Goal: Transaction & Acquisition: Purchase product/service

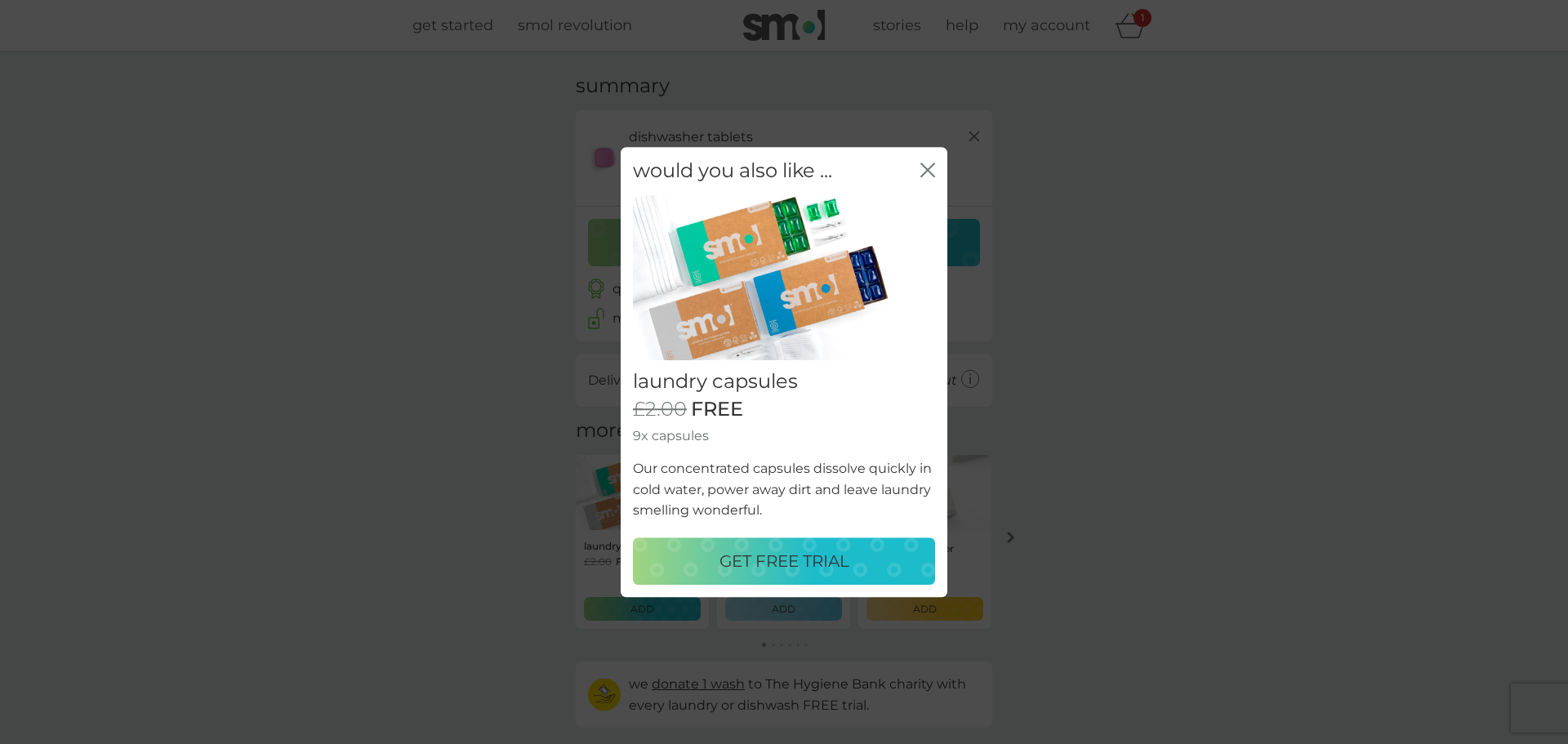
click at [935, 174] on div "would you also like ... close" at bounding box center [784, 171] width 327 height 48
click at [932, 172] on icon "close" at bounding box center [927, 169] width 14 height 14
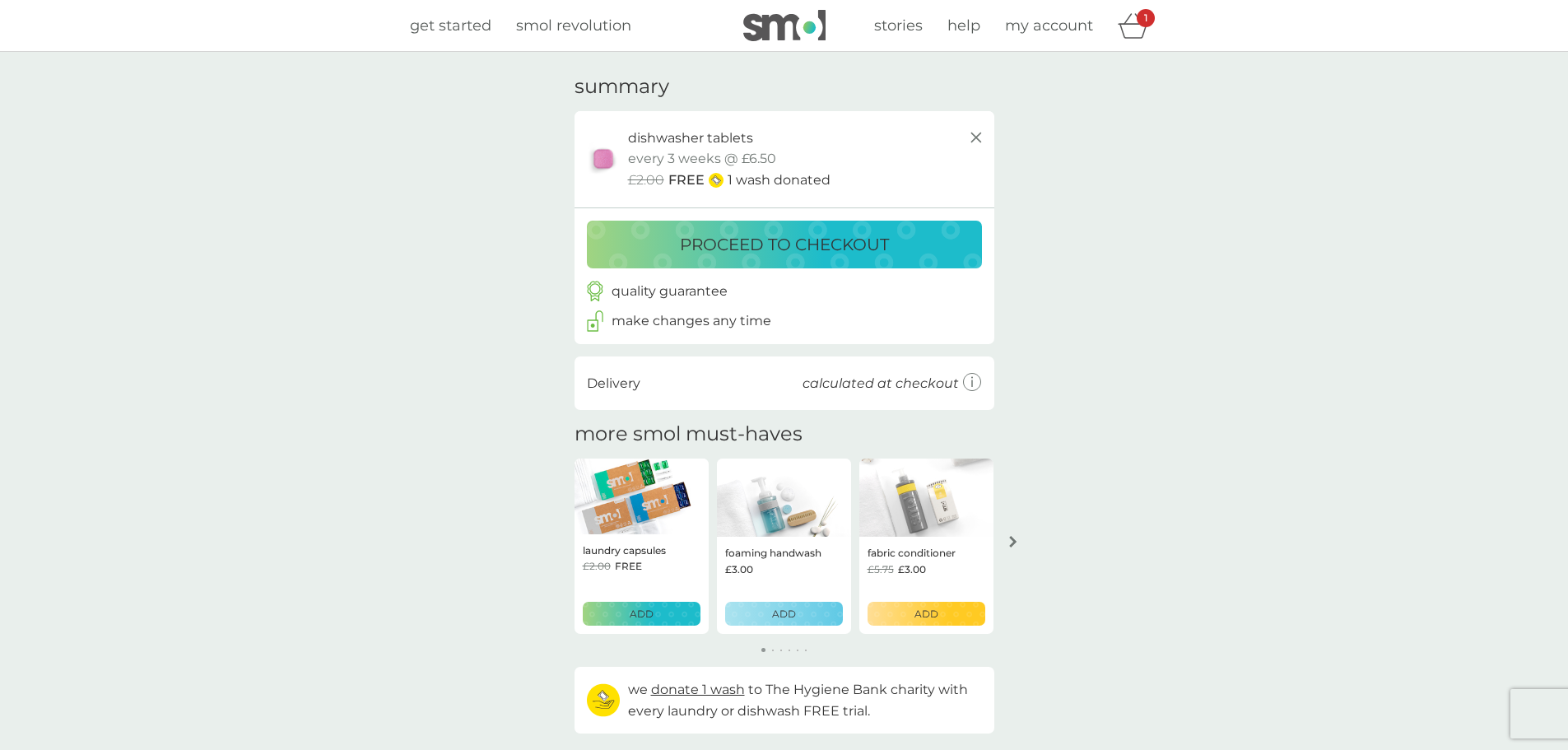
click at [767, 245] on p "proceed to checkout" at bounding box center [784, 244] width 209 height 26
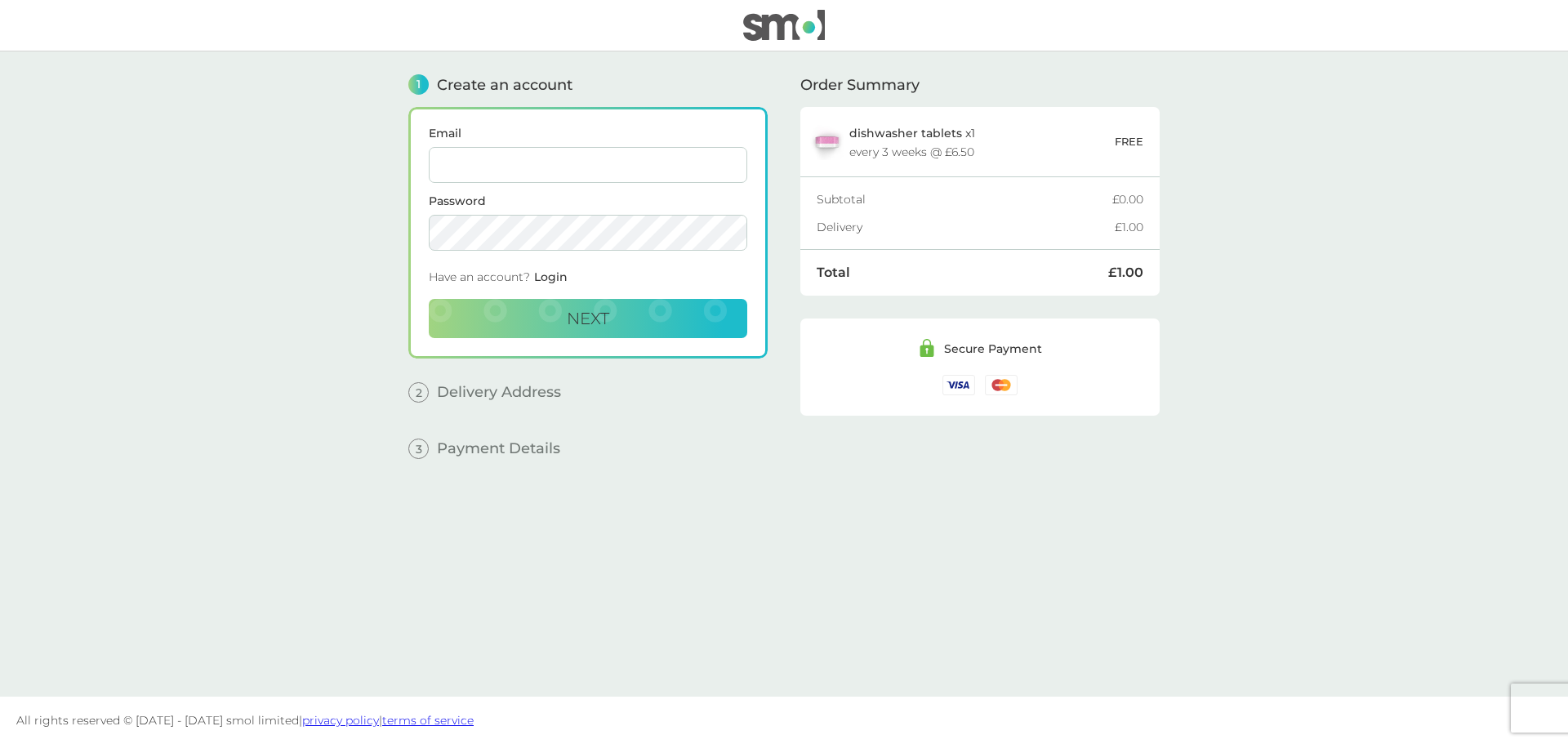
click at [536, 162] on input "Email" at bounding box center [588, 164] width 318 height 35
drag, startPoint x: 622, startPoint y: 172, endPoint x: 324, endPoint y: 179, distance: 298.1
click at [324, 179] on main "1 Create an account Email [PERSON_NAME][EMAIL_ADDRESS][DOMAIN_NAME] Password Ha…" at bounding box center [784, 374] width 1568 height 645
click at [588, 321] on span "Next" at bounding box center [588, 318] width 42 height 19
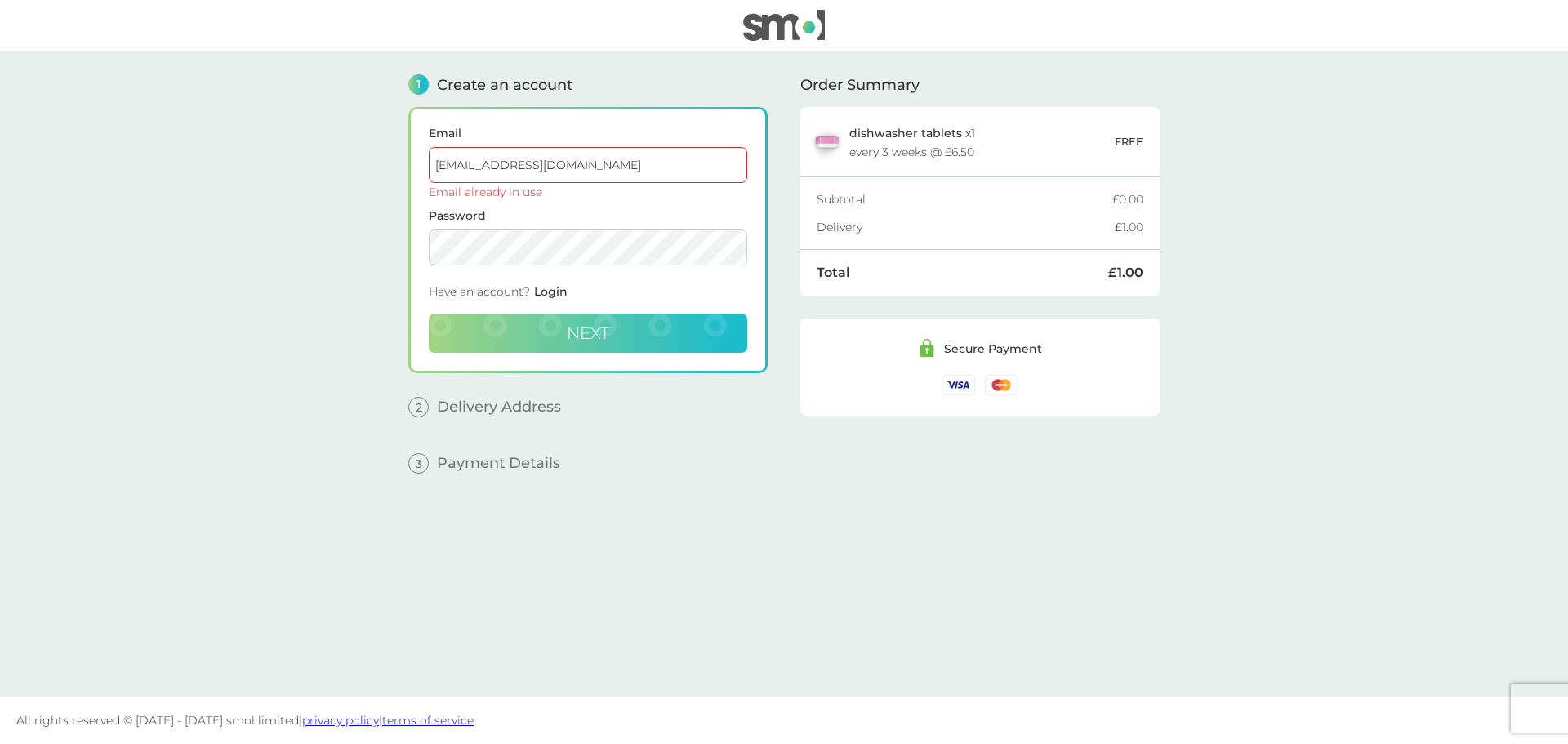
click at [537, 173] on input "[EMAIL_ADDRESS][DOMAIN_NAME]" at bounding box center [588, 164] width 318 height 35
drag, startPoint x: 625, startPoint y: 169, endPoint x: 249, endPoint y: 169, distance: 376.0
click at [249, 169] on main "1 Create an account Email [EMAIL_ADDRESS][DOMAIN_NAME] Email already in use Pas…" at bounding box center [784, 374] width 1568 height 645
type input "[EMAIL_ADDRESS][DOMAIN_NAME]"
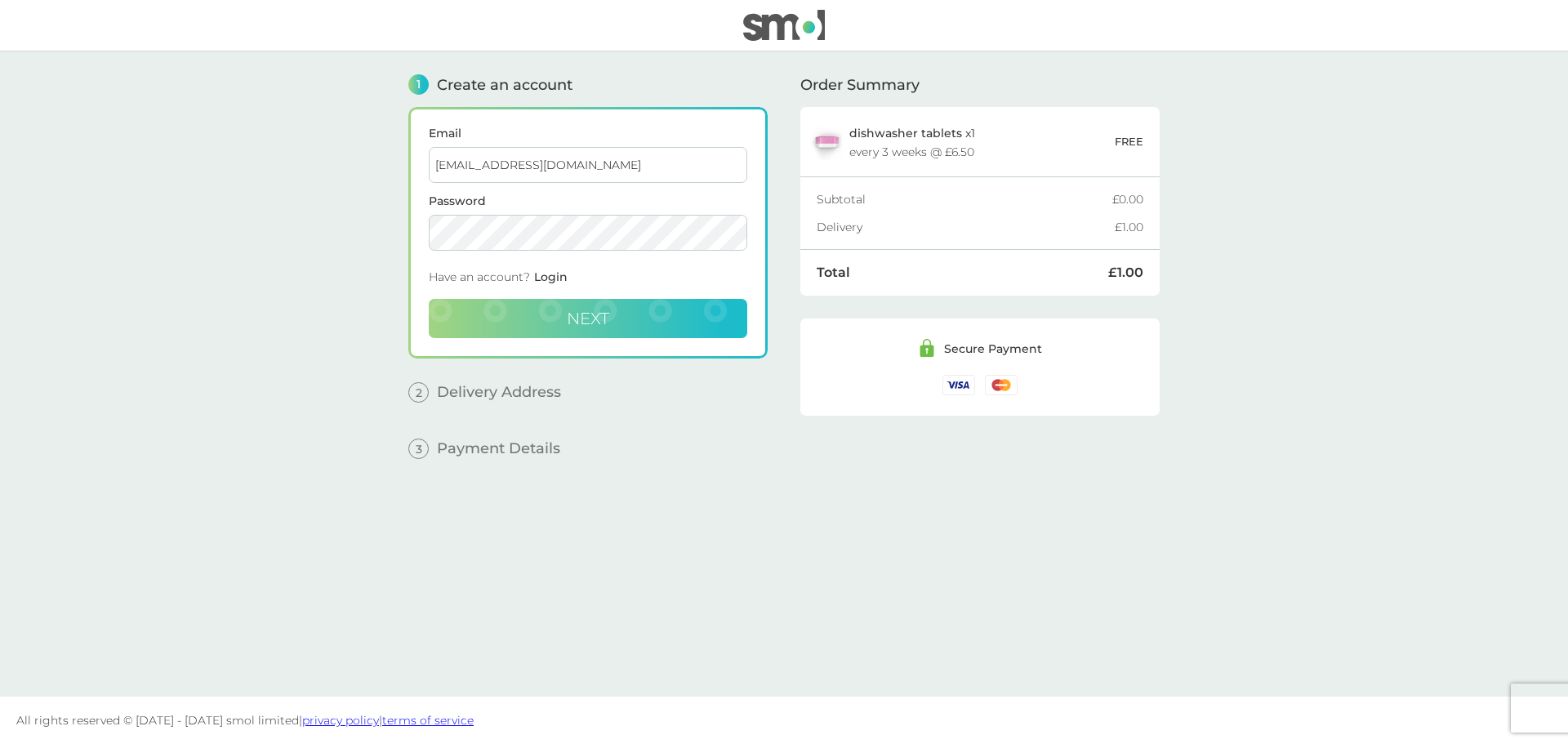
click at [567, 312] on span "Next" at bounding box center [588, 318] width 42 height 19
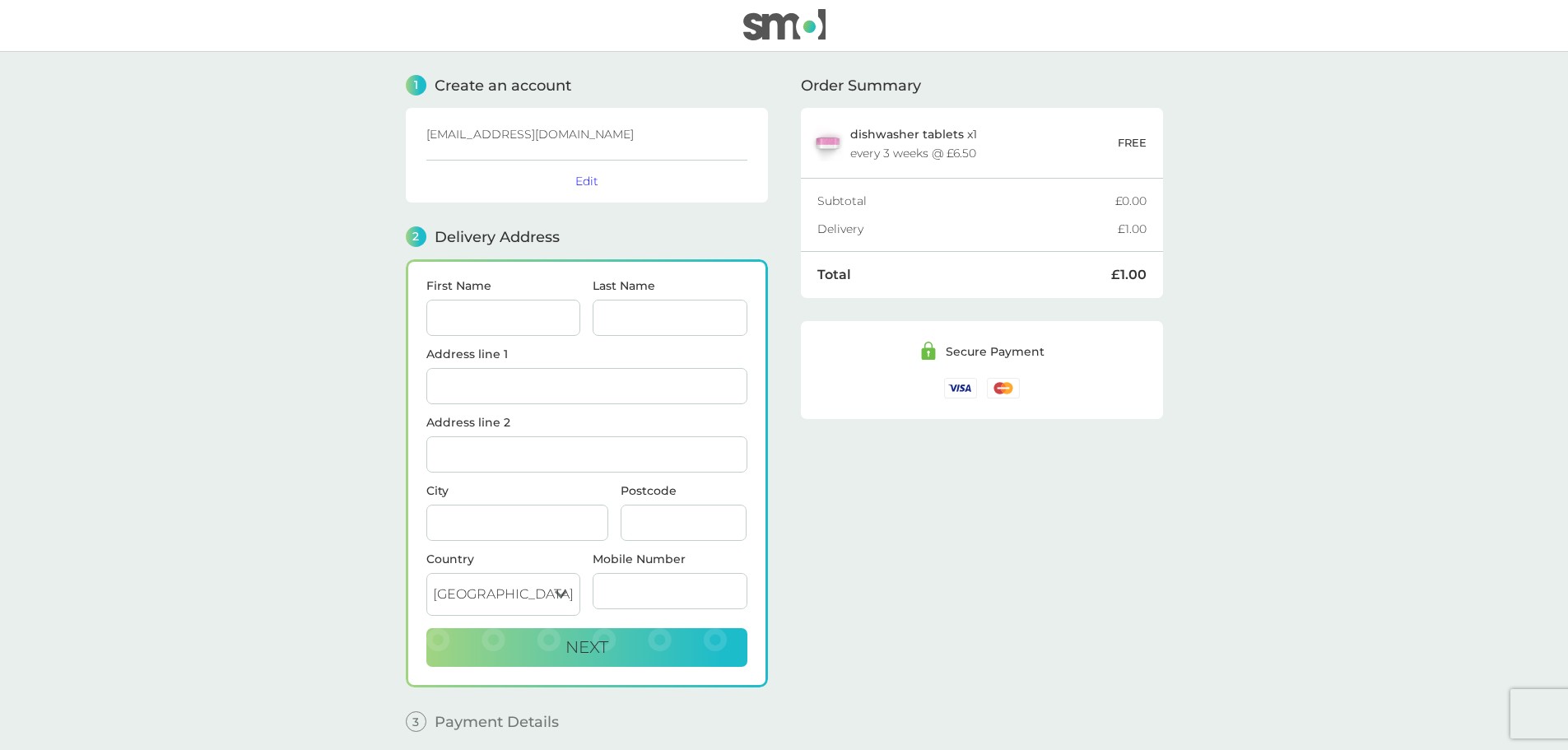
scroll to position [67, 0]
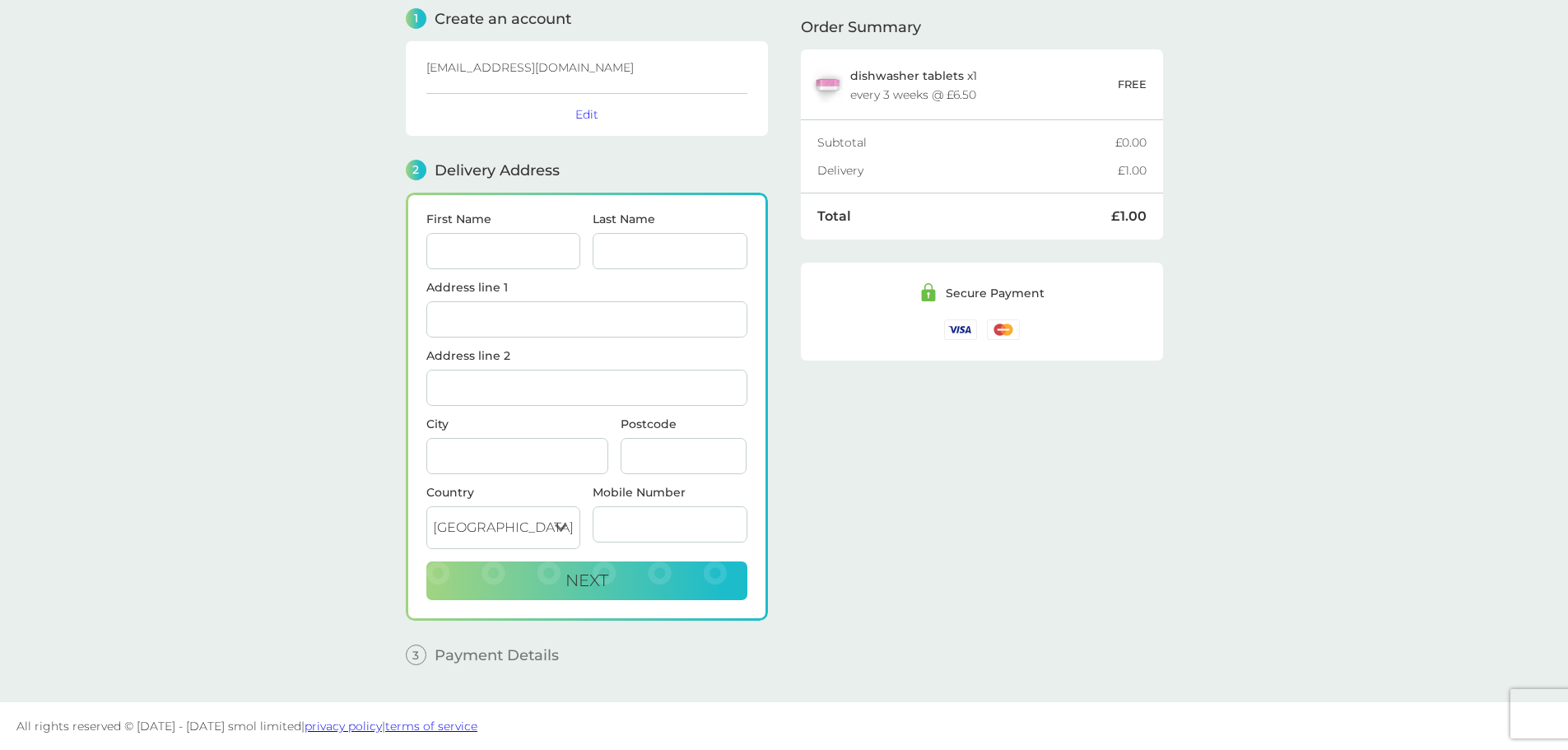
click at [515, 245] on input "First Name" at bounding box center [504, 250] width 155 height 36
type input "S"
type input "[PERSON_NAME]"
type input "Child"
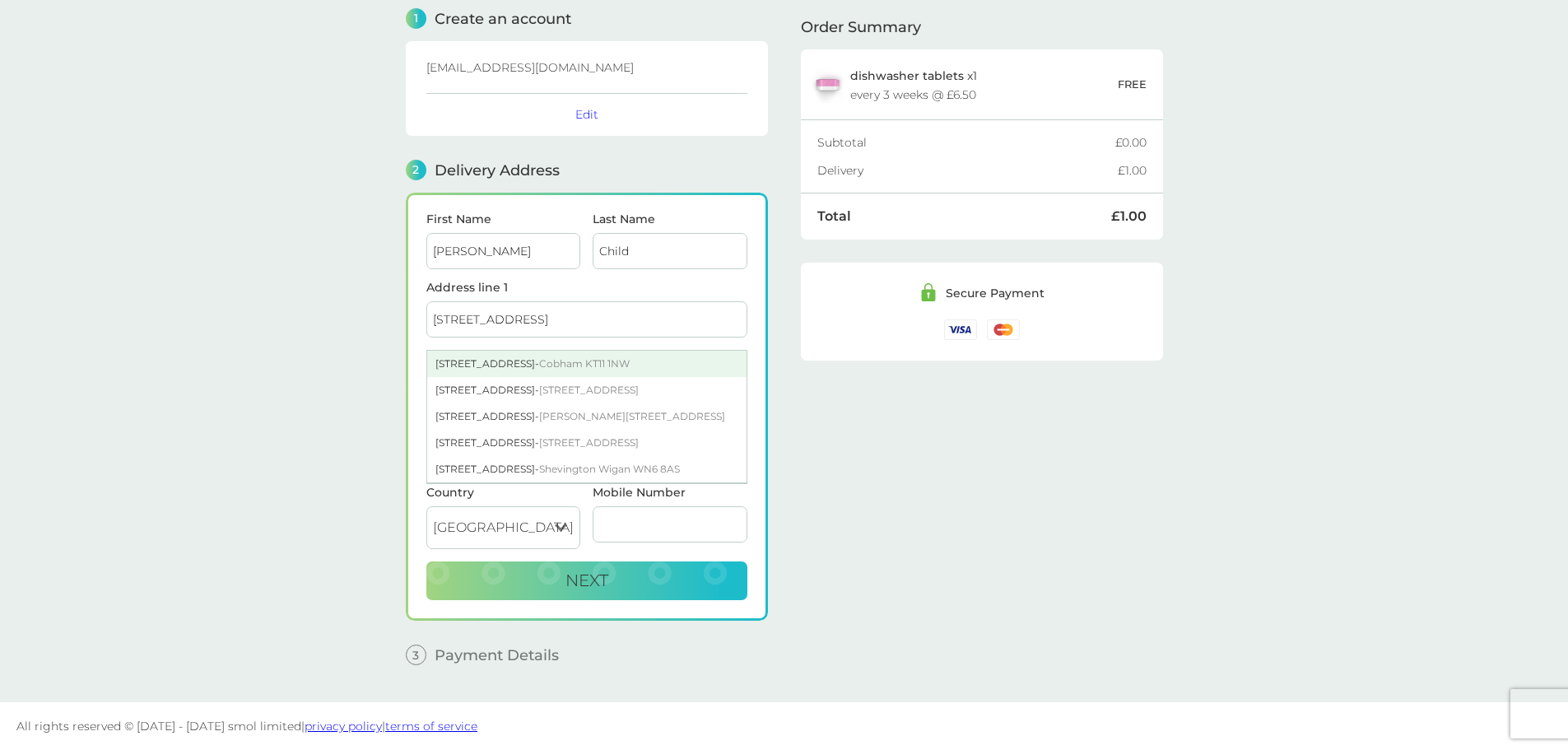
type input "[STREET_ADDRESS]"
click at [479, 359] on div "[STREET_ADDRESS]" at bounding box center [587, 363] width 319 height 26
type input "Cobham"
type input "KT11 1NW"
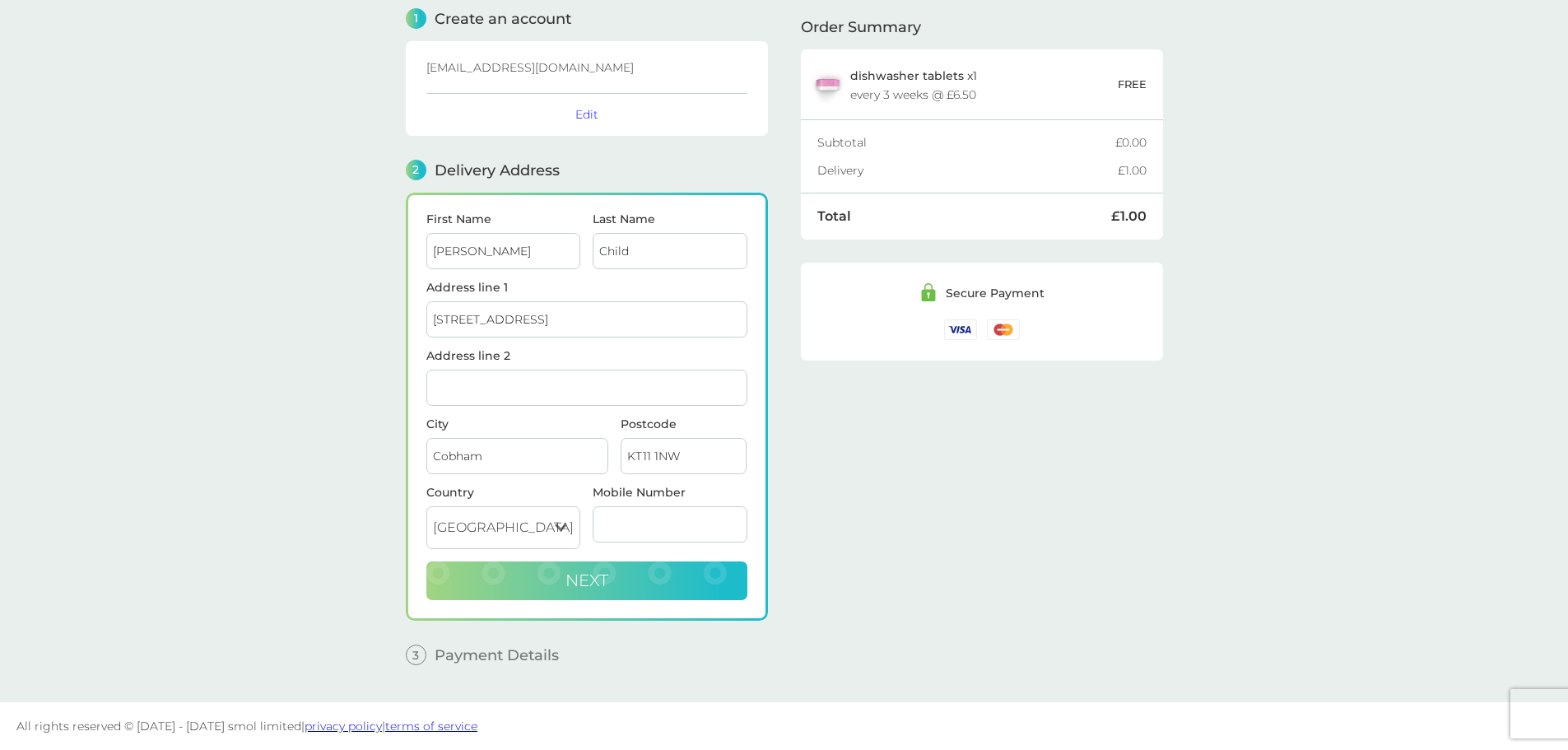
click at [592, 582] on span "Next" at bounding box center [587, 580] width 43 height 19
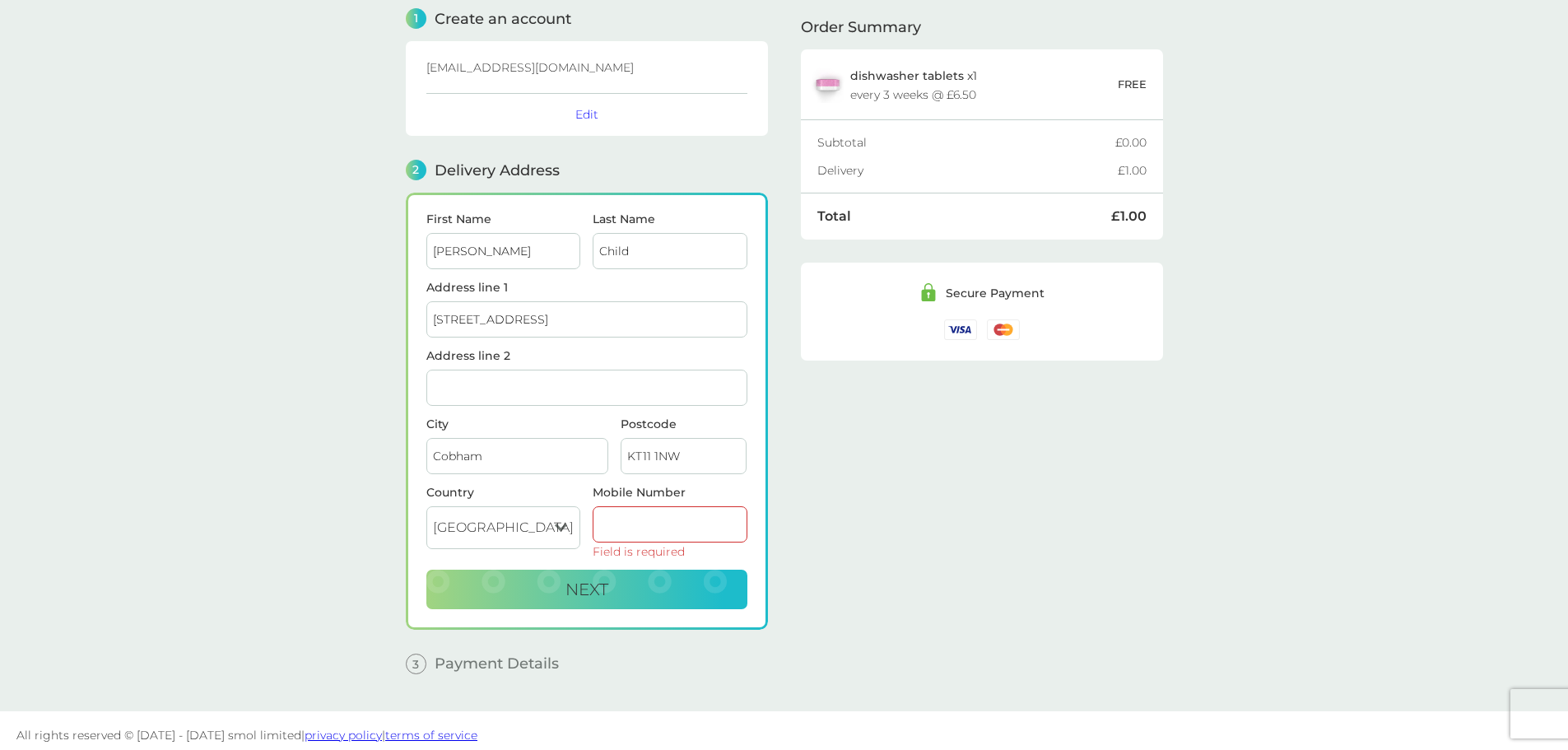
click at [664, 512] on input "Mobile Number" at bounding box center [670, 524] width 155 height 36
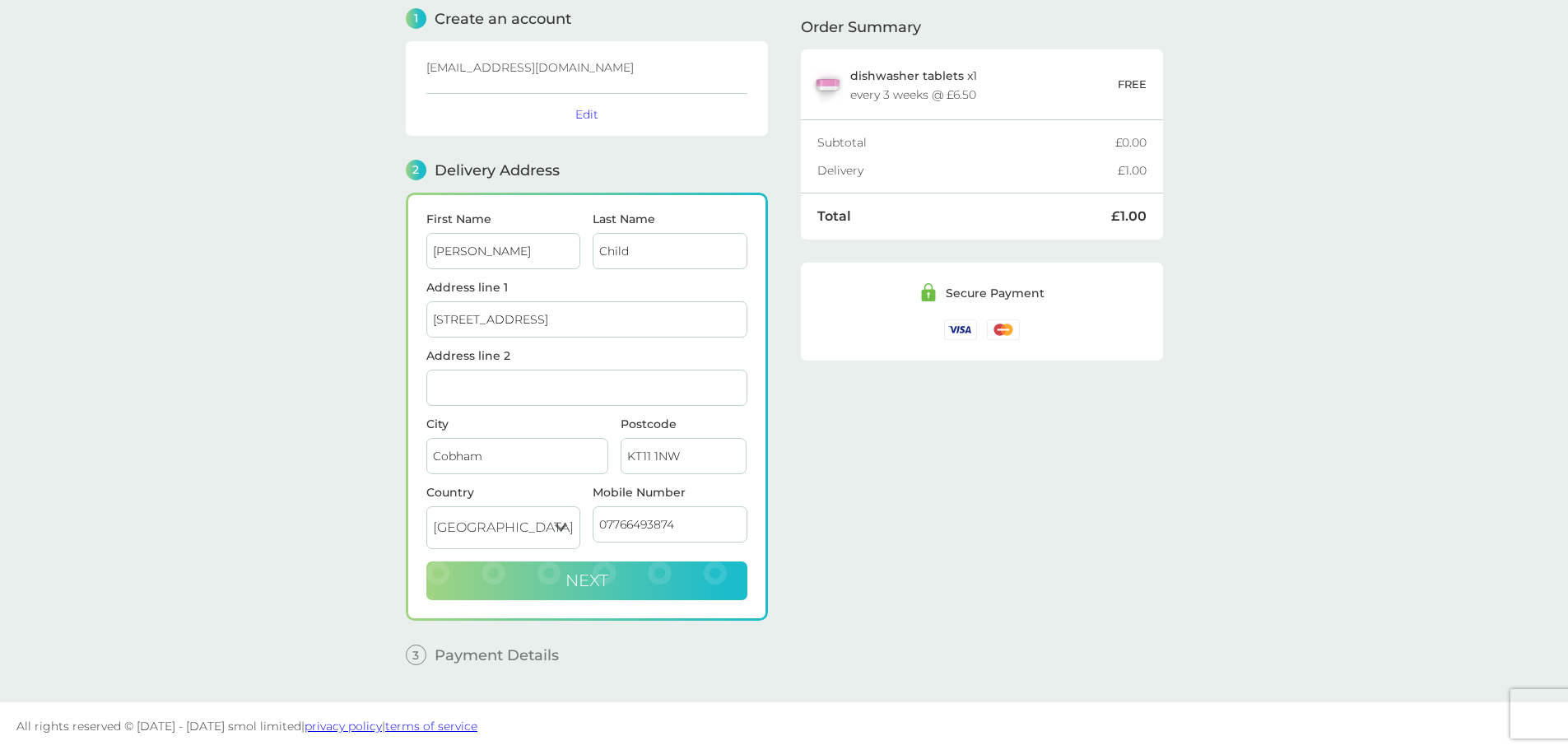
type input "07766493874"
click at [669, 571] on button "Next" at bounding box center [587, 581] width 321 height 40
checkbox input "true"
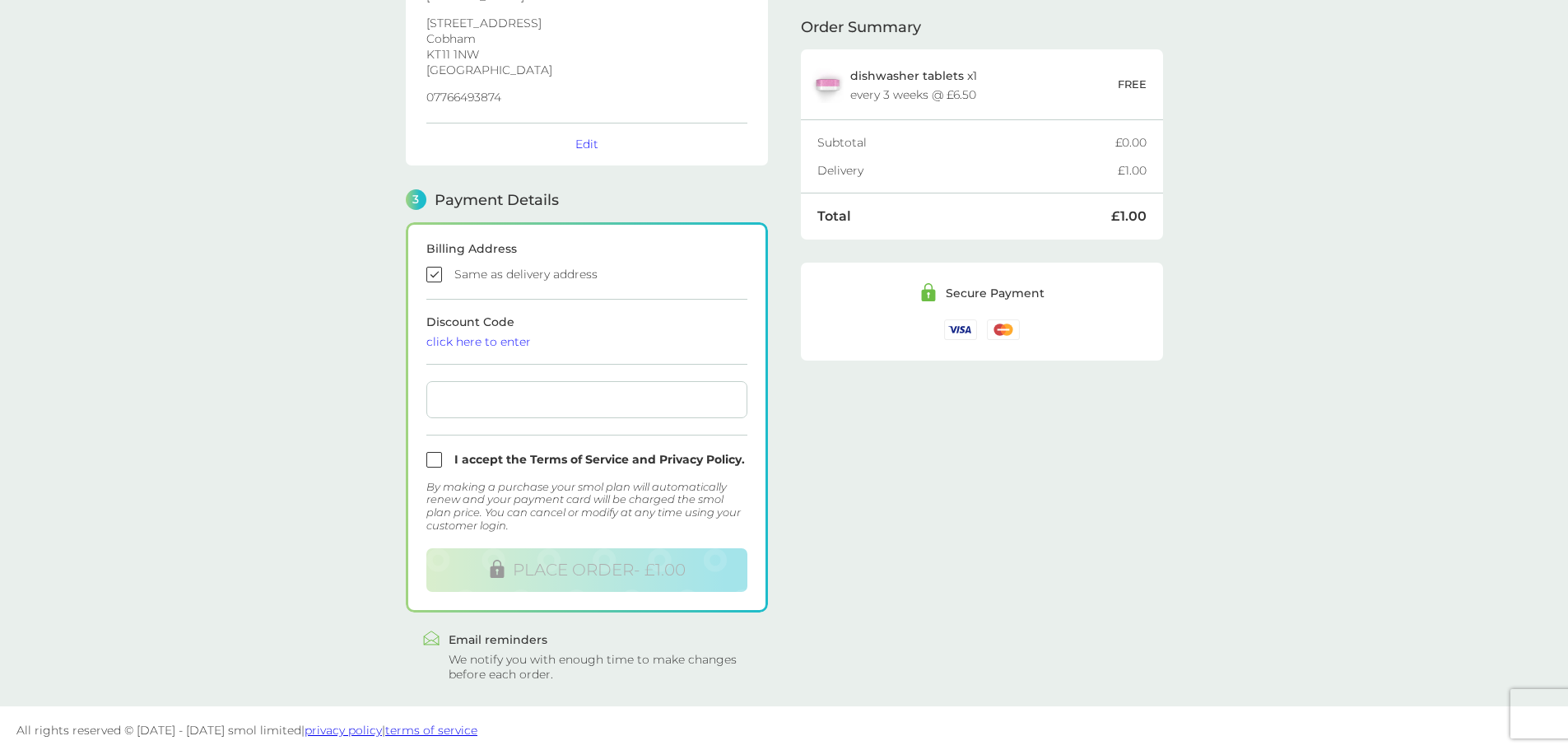
scroll to position [294, 0]
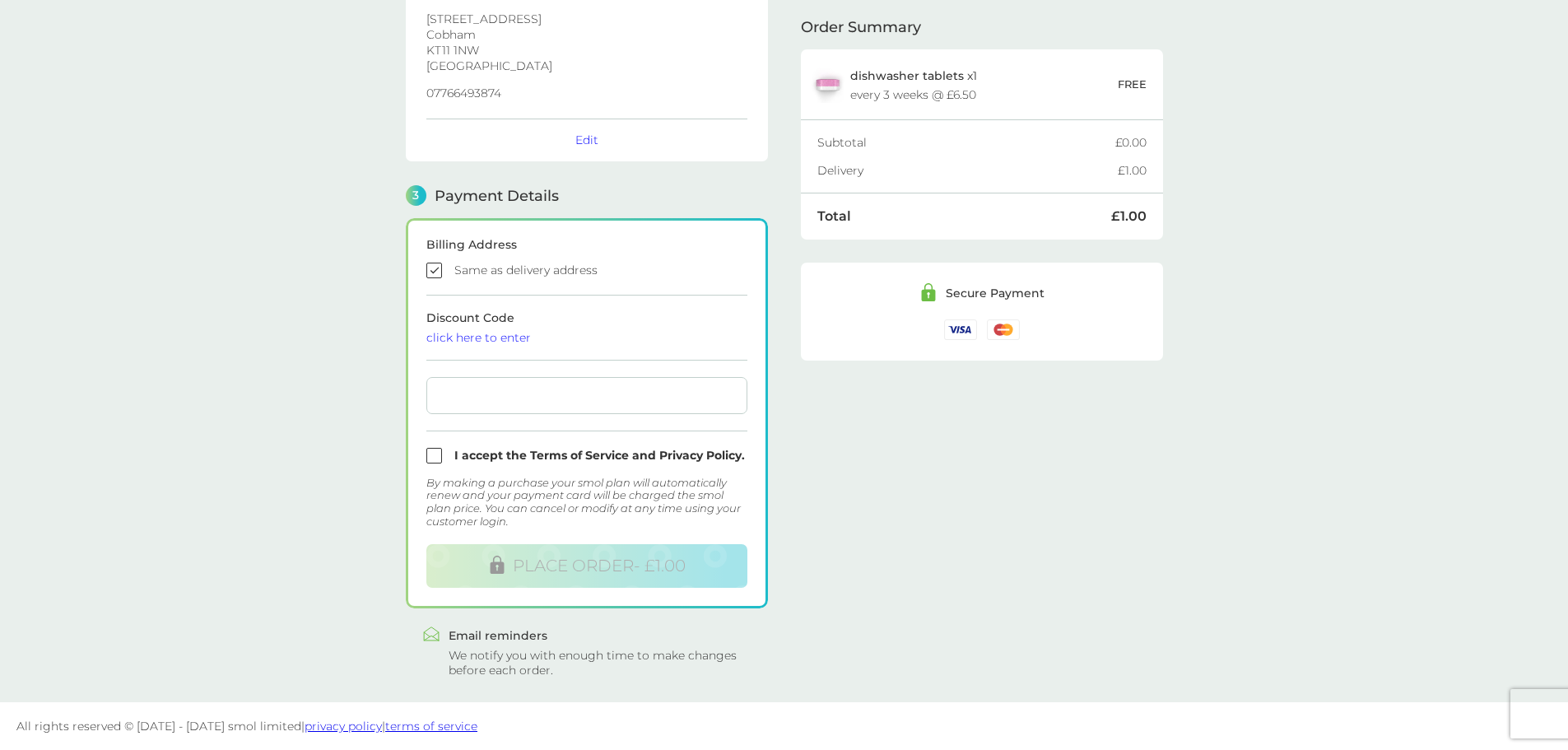
click at [474, 332] on div "click here to enter" at bounding box center [587, 337] width 321 height 12
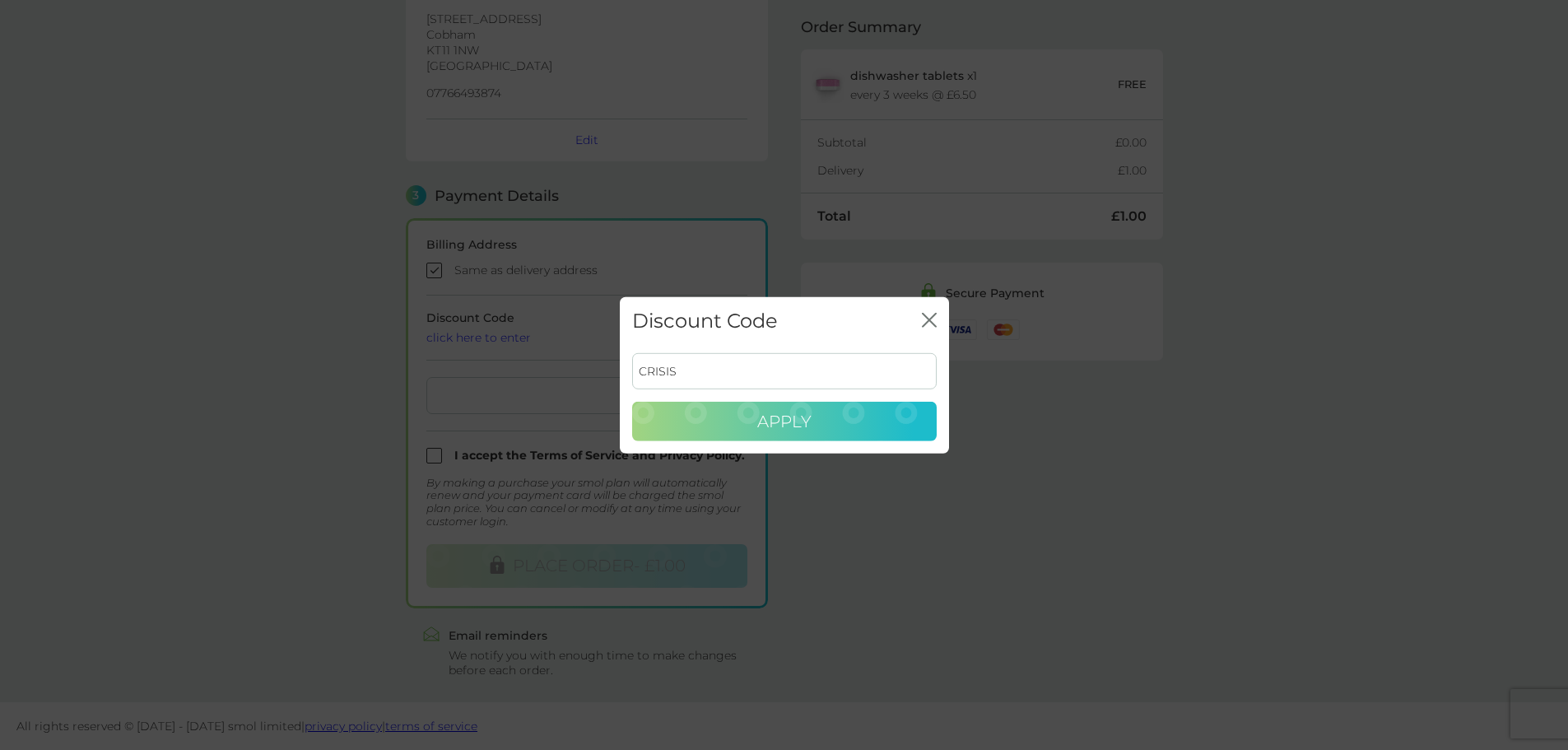
type input "CRISIS"
click at [728, 405] on button "Apply" at bounding box center [784, 420] width 305 height 40
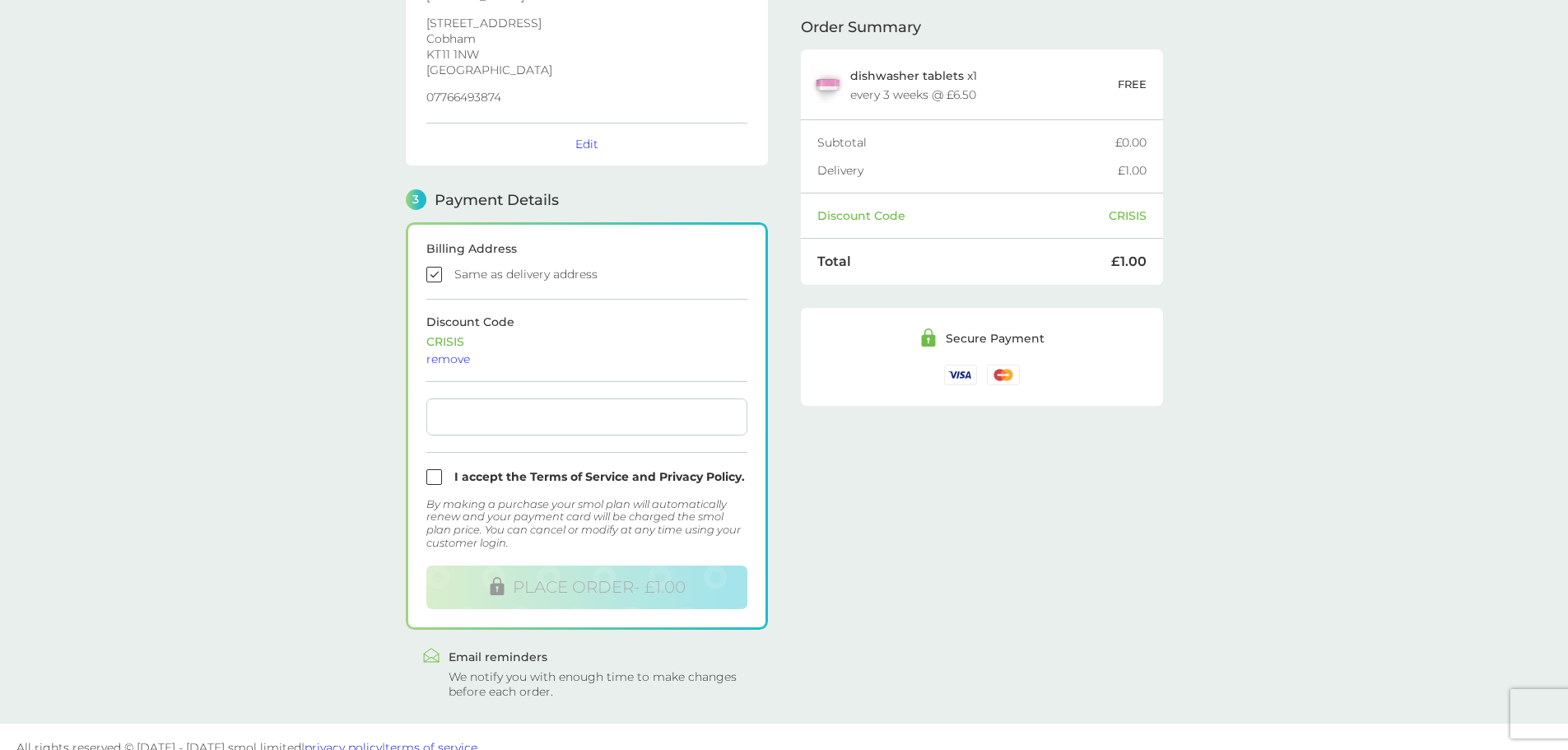
scroll to position [311, 0]
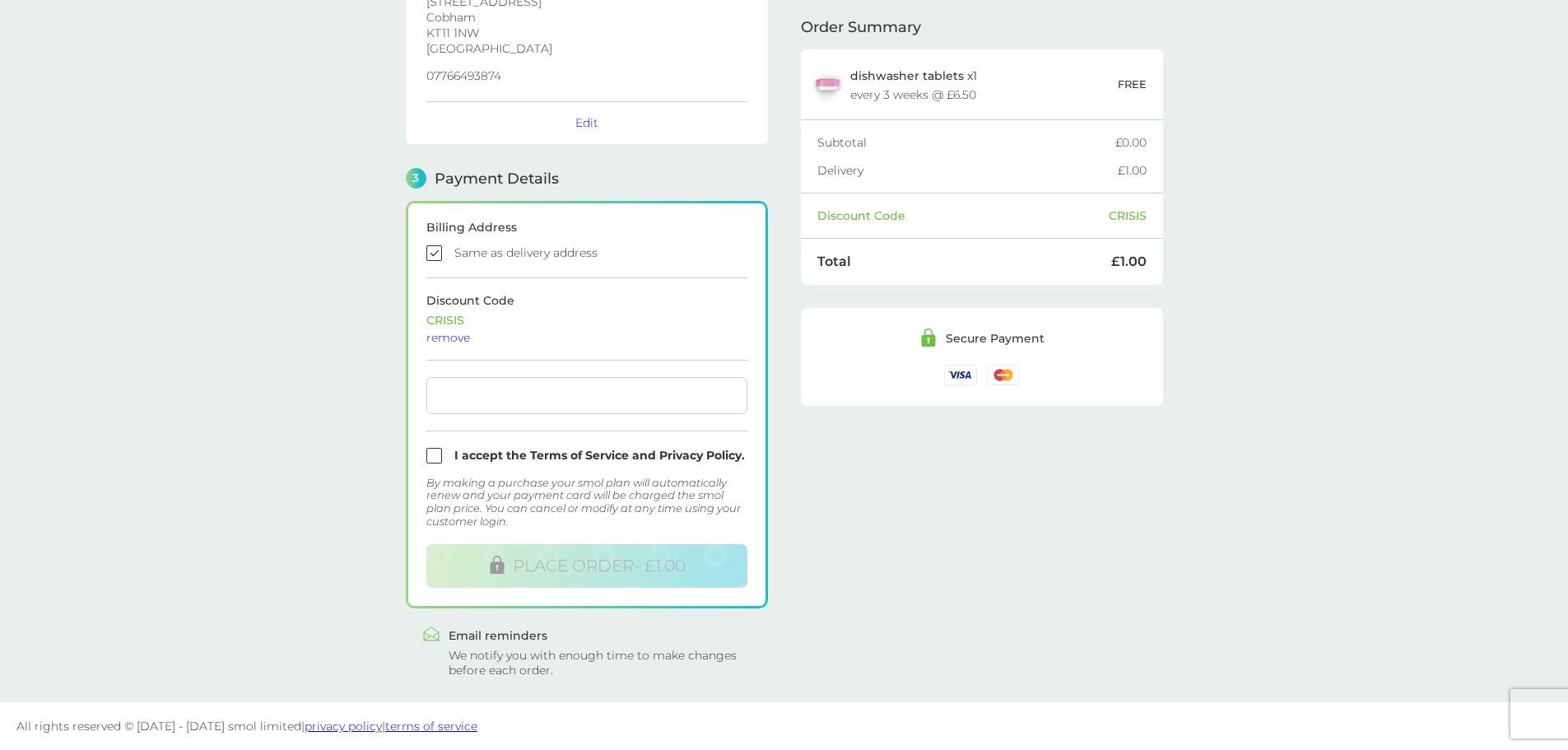
click at [500, 406] on div at bounding box center [587, 395] width 321 height 37
click at [439, 449] on input "checkbox" at bounding box center [587, 455] width 321 height 15
checkbox input "true"
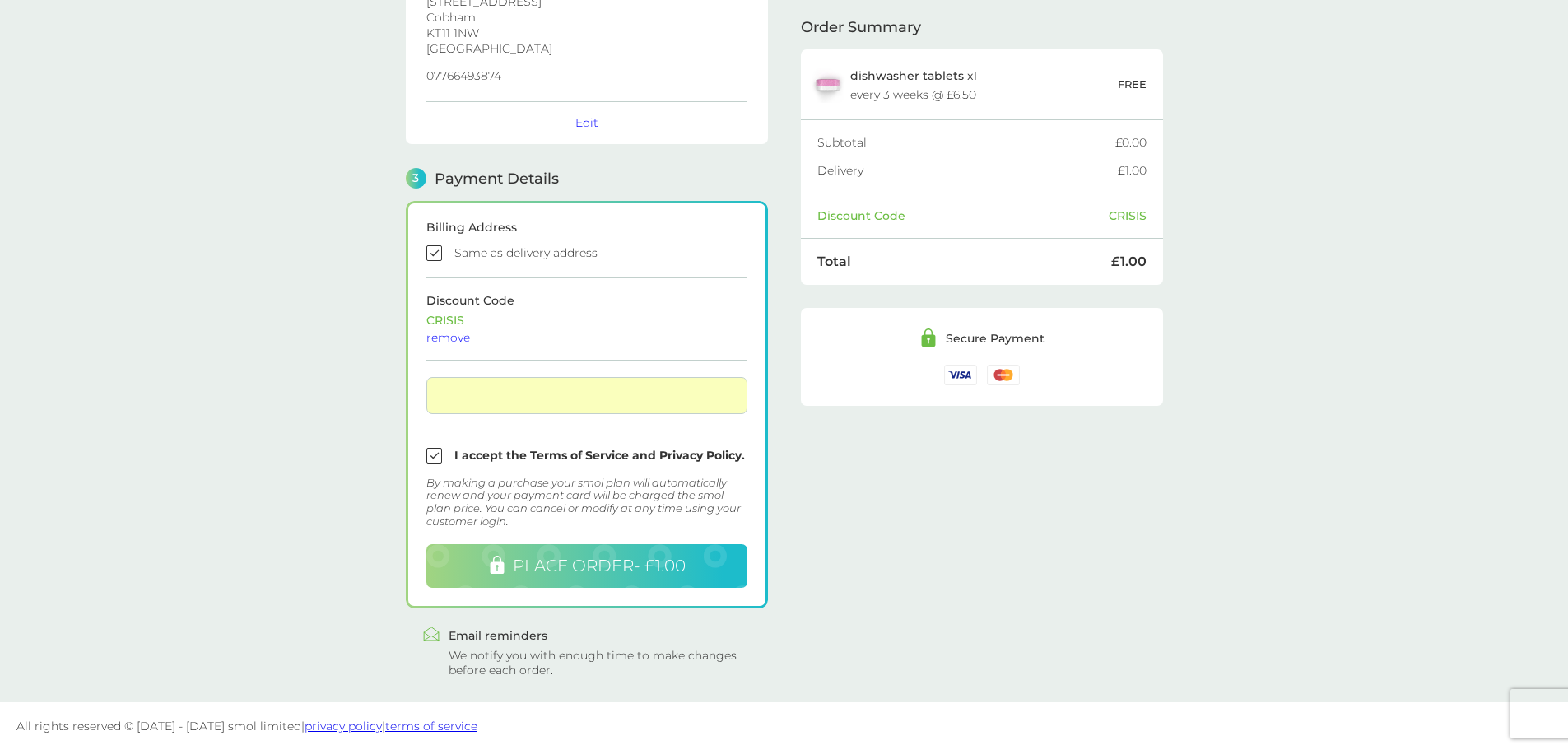
click at [578, 570] on span "PLACE ORDER - £1.00" at bounding box center [598, 565] width 173 height 19
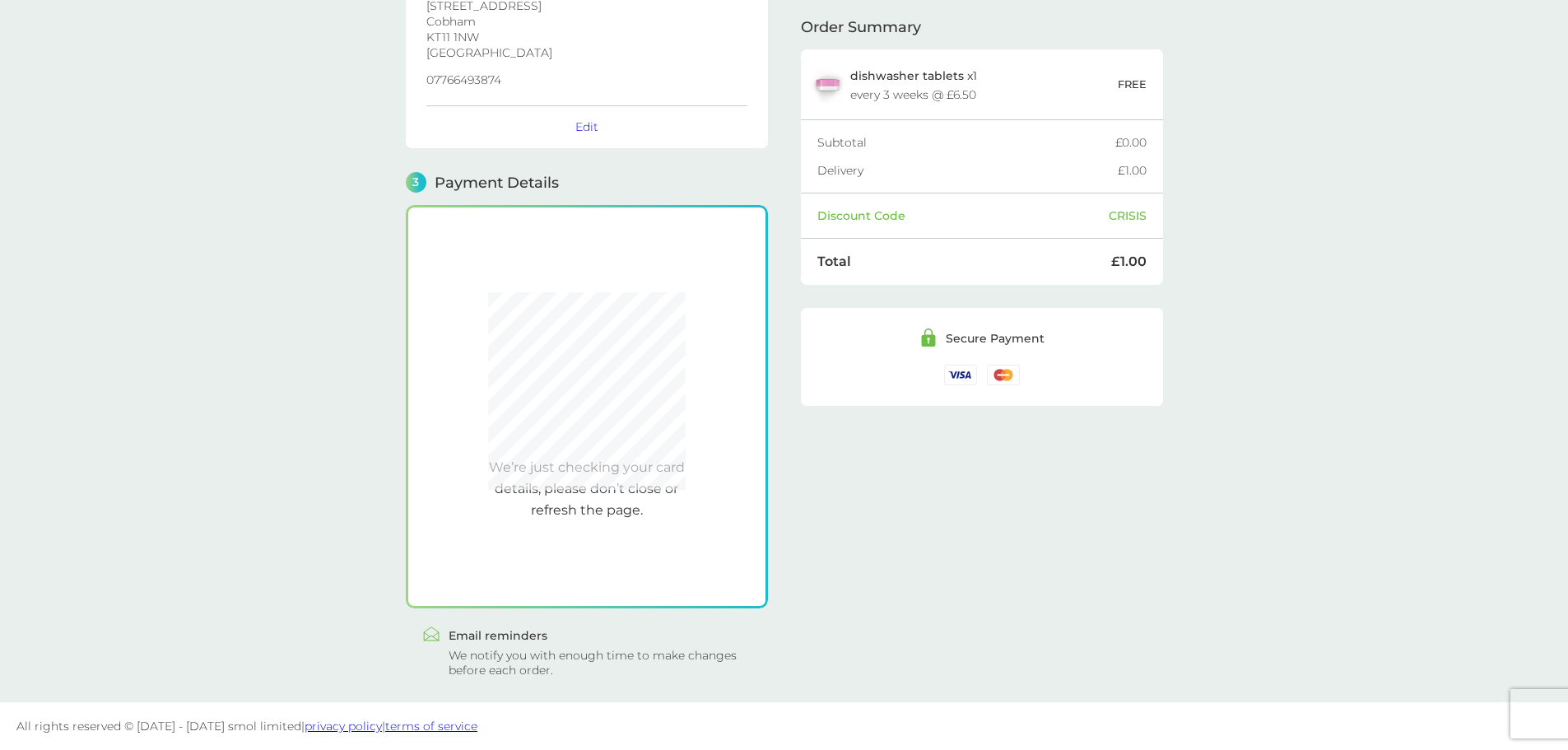
scroll to position [307, 0]
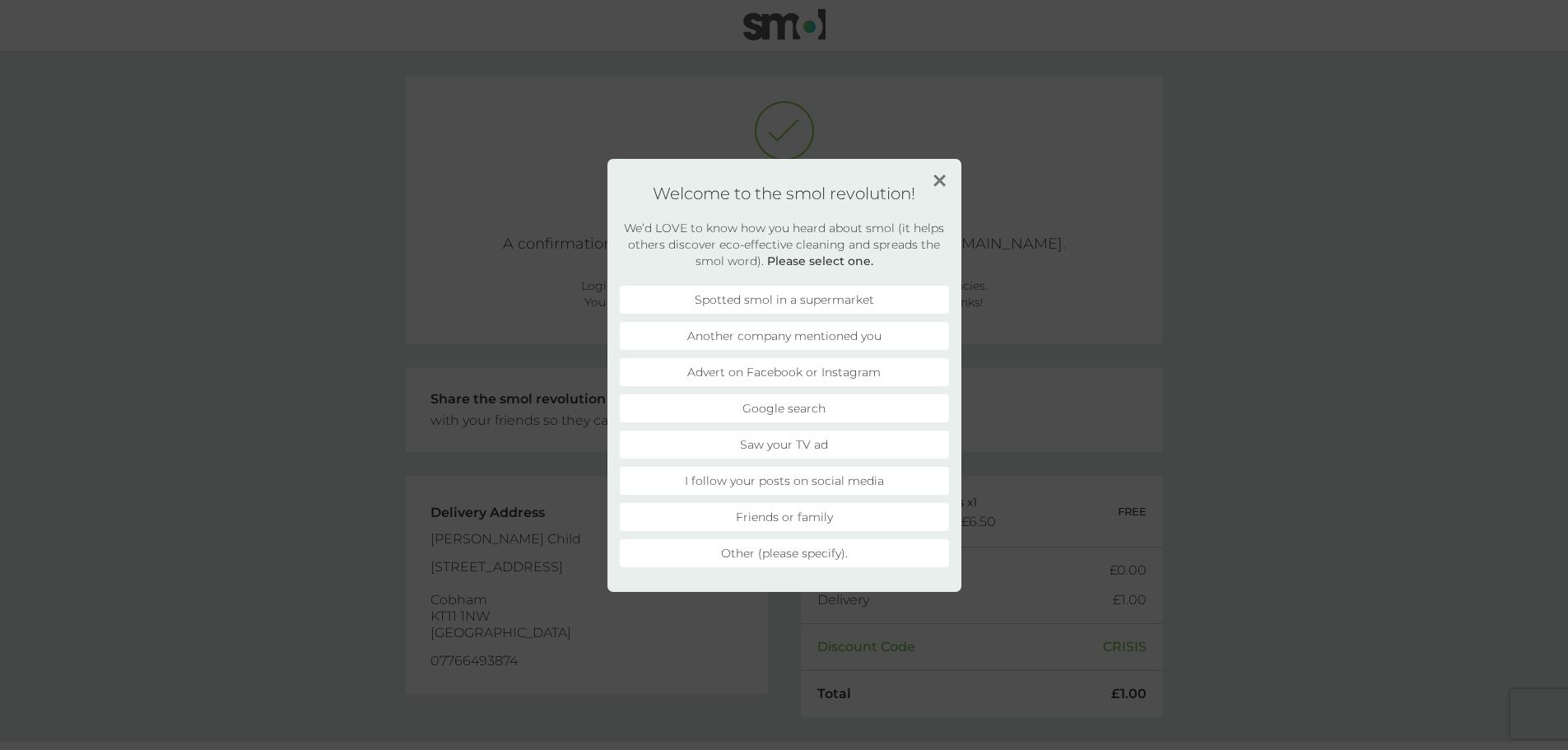
click at [936, 170] on div "Welcome to the smol revolution! We’d LOVE to know how you heard about smol (it …" at bounding box center [784, 375] width 354 height 433
click at [934, 180] on img at bounding box center [939, 180] width 13 height 13
